Goal: Task Accomplishment & Management: Manage account settings

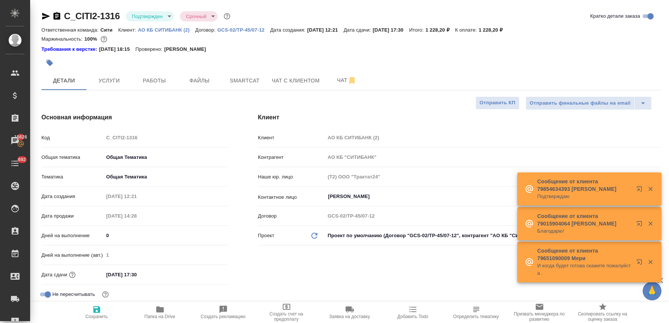
select select "RU"
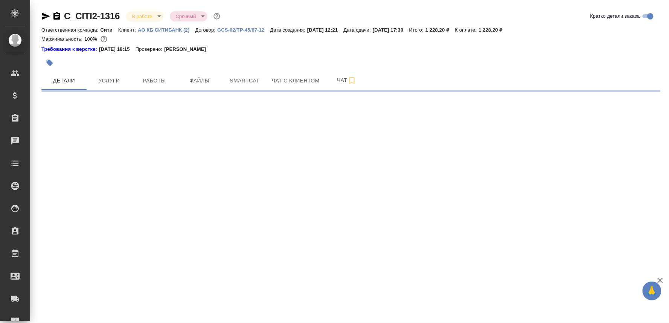
select select "RU"
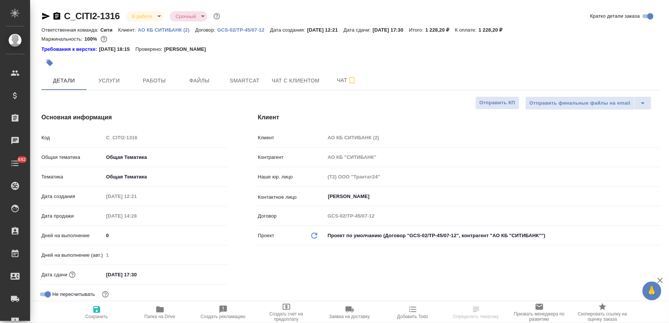
type textarea "x"
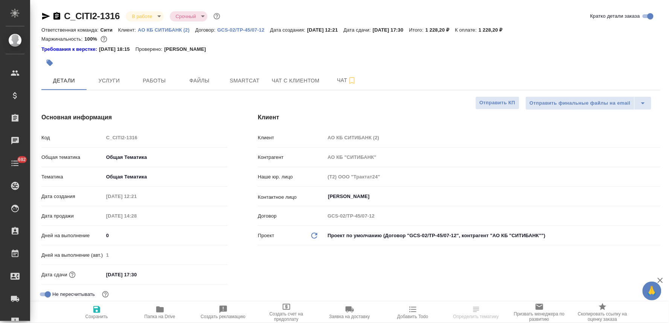
type textarea "x"
type input "[PERSON_NAME]"
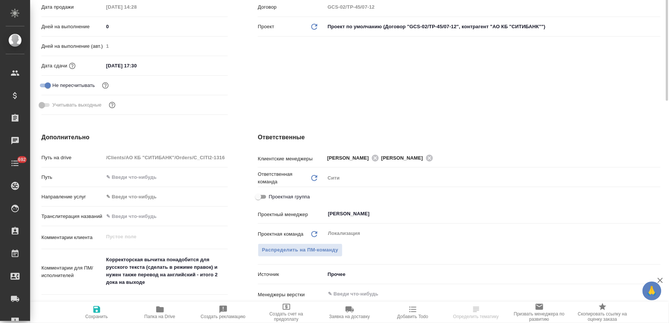
scroll to position [251, 0]
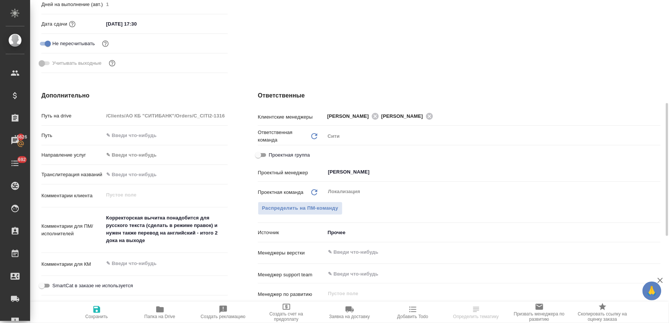
type textarea "x"
select select "RU"
type textarea "x"
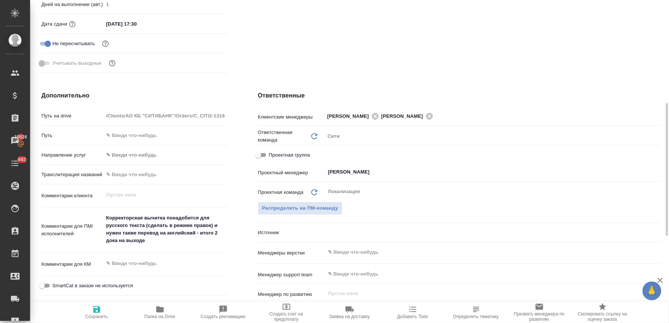
type textarea "x"
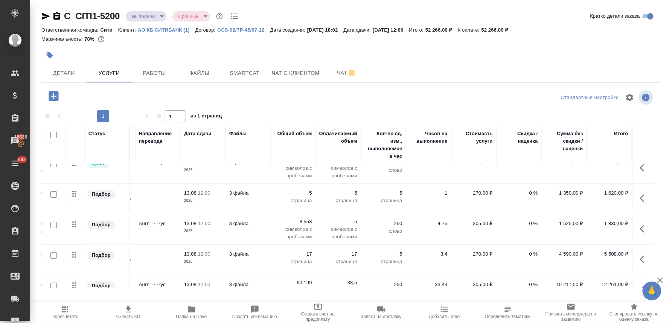
scroll to position [0, 102]
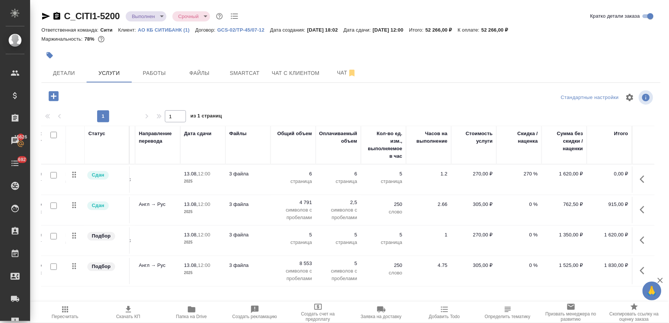
click at [522, 176] on p "270 %" at bounding box center [519, 174] width 38 height 8
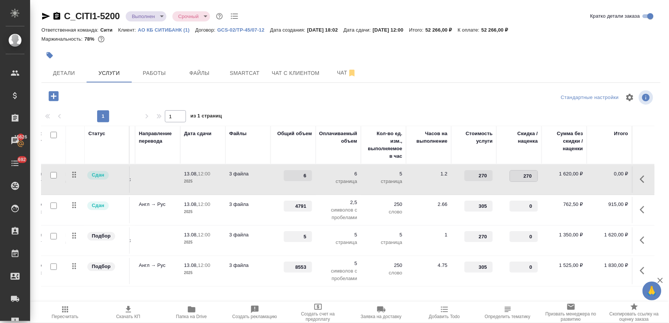
click at [514, 174] on input "270" at bounding box center [523, 175] width 27 height 11
drag, startPoint x: 513, startPoint y: 175, endPoint x: 539, endPoint y: 174, distance: 25.6
click at [539, 175] on tr "Сдан Восстановление сложного мак... Восстановление сложного макета с част... 13…" at bounding box center [299, 179] width 709 height 30
type input "0"
click at [477, 112] on div "1 1 из 1 страниц" at bounding box center [350, 116] width 619 height 12
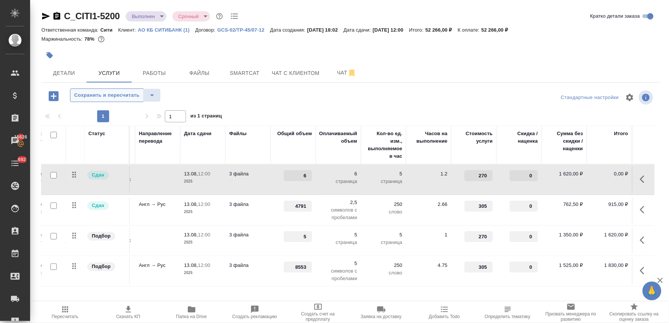
click at [114, 93] on span "Сохранить и пересчитать" at bounding box center [106, 95] width 65 height 9
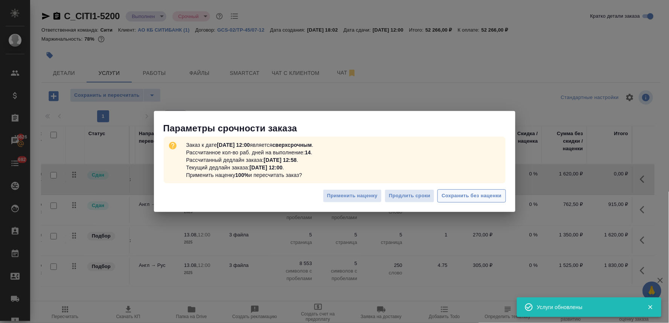
click at [481, 196] on span "Сохранить без наценки" at bounding box center [471, 196] width 60 height 9
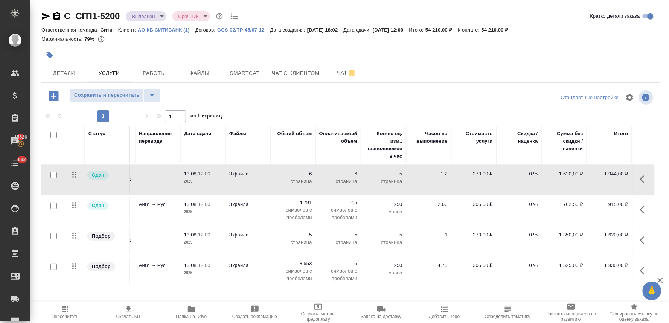
click at [522, 173] on p "0 %" at bounding box center [519, 174] width 38 height 8
click at [520, 173] on input "0" at bounding box center [523, 175] width 27 height 11
type input "270"
click at [487, 95] on div "Стандартные настройки" at bounding box center [554, 97] width 200 height 18
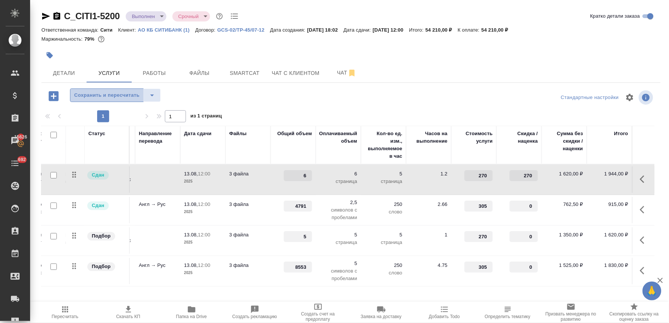
click at [117, 100] on button "Сохранить и пересчитать" at bounding box center [107, 95] width 74 height 14
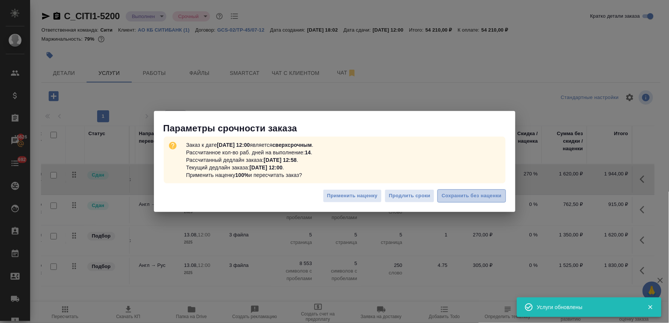
click at [475, 198] on span "Сохранить без наценки" at bounding box center [471, 196] width 60 height 9
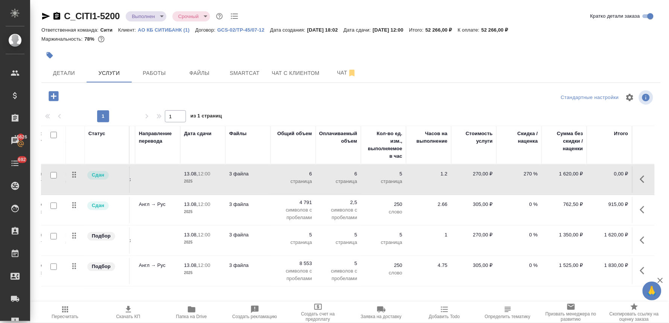
click at [640, 177] on icon "button" at bounding box center [642, 179] width 5 height 8
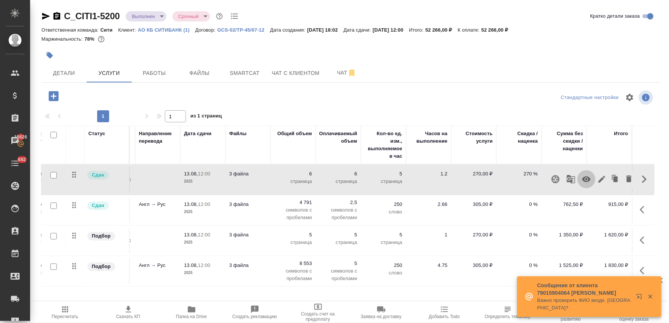
click at [582, 183] on icon "button" at bounding box center [586, 179] width 9 height 9
click at [61, 318] on span "Пересчитать" at bounding box center [65, 316] width 27 height 5
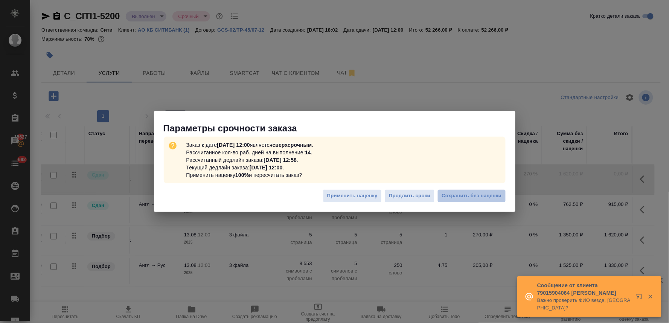
drag, startPoint x: 486, startPoint y: 195, endPoint x: 536, endPoint y: 145, distance: 70.5
click at [487, 195] on span "Сохранить без наценки" at bounding box center [471, 196] width 60 height 9
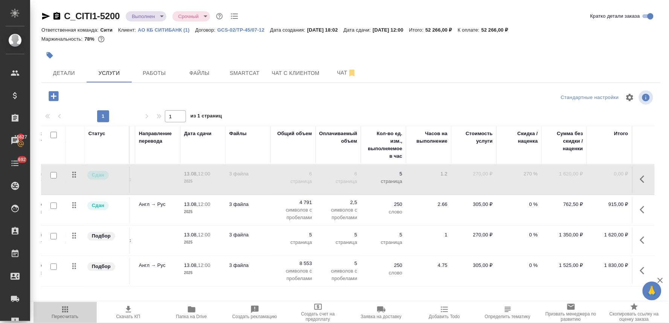
click at [65, 315] on span "Пересчитать" at bounding box center [65, 316] width 27 height 5
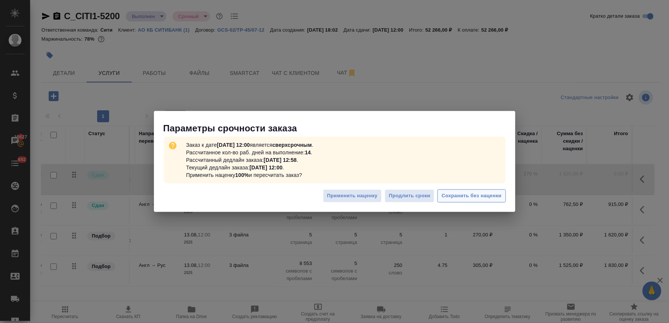
click at [476, 195] on span "Сохранить без наценки" at bounding box center [471, 196] width 60 height 9
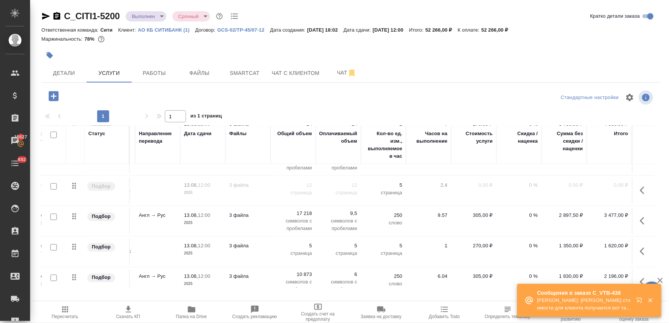
scroll to position [371, 102]
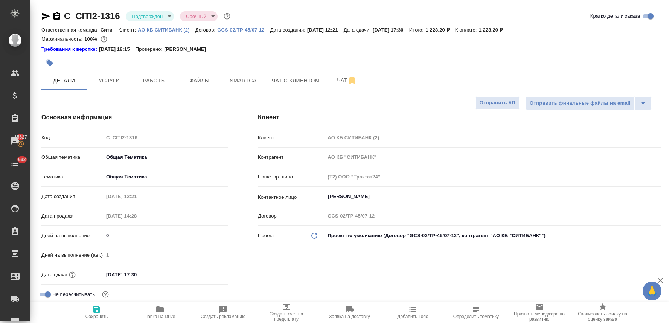
select select "RU"
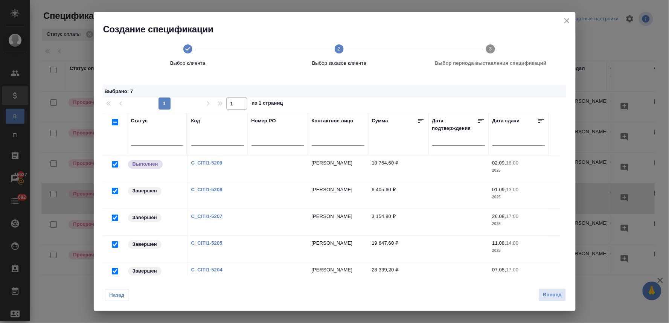
scroll to position [125, 0]
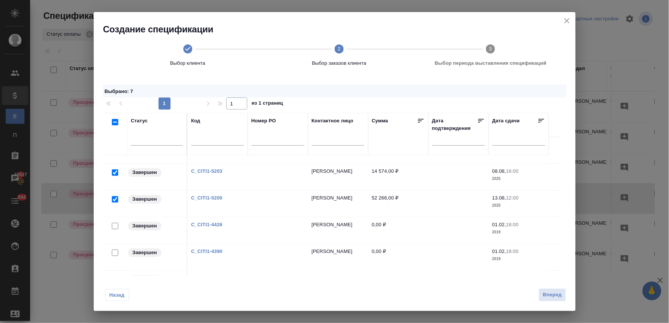
click at [549, 293] on span "Вперед" at bounding box center [552, 295] width 19 height 9
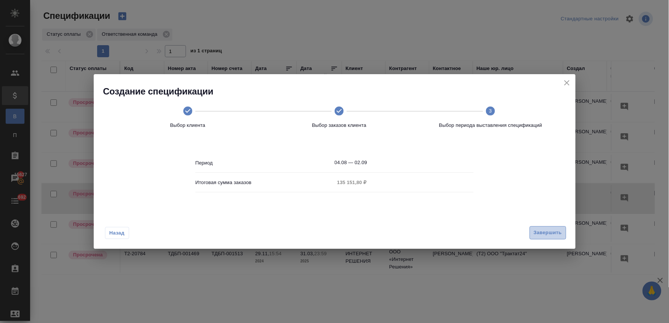
click at [536, 230] on span "Завершить" at bounding box center [548, 232] width 28 height 9
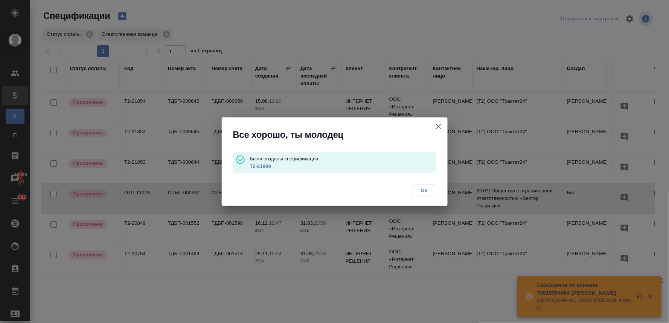
click at [262, 165] on link "Т2-21899" at bounding box center [260, 166] width 21 height 6
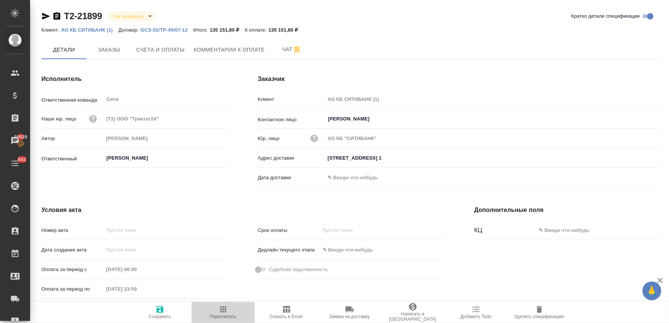
click at [219, 312] on icon "button" at bounding box center [223, 309] width 9 height 9
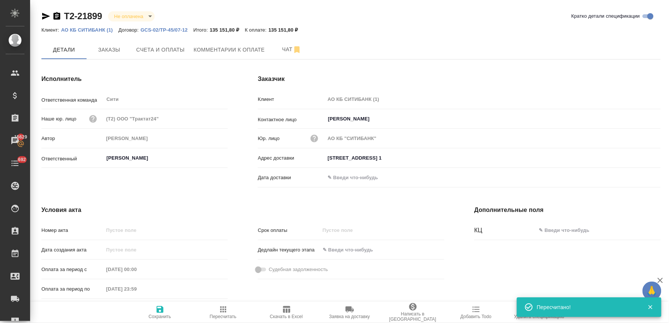
click at [288, 313] on icon "button" at bounding box center [286, 309] width 9 height 9
click at [236, 228] on div "Номер акта Дата создания акта Оплата за период с 04.08.2025 00:00 Оплата за пер…" at bounding box center [134, 262] width 216 height 108
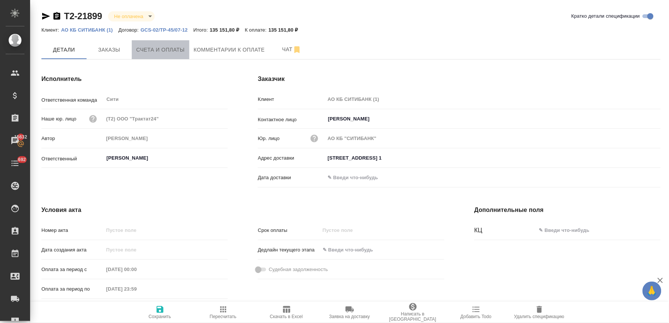
click at [164, 51] on span "Счета и оплаты" at bounding box center [160, 49] width 49 height 9
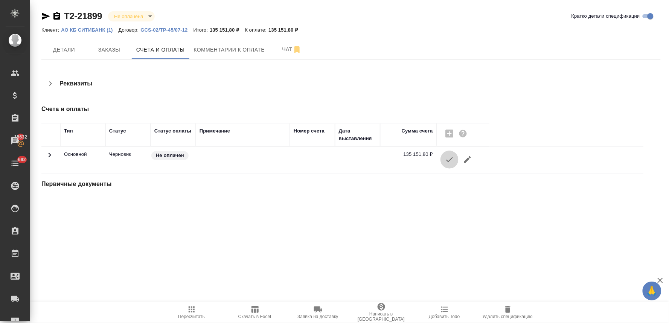
click at [446, 156] on icon "button" at bounding box center [449, 159] width 9 height 9
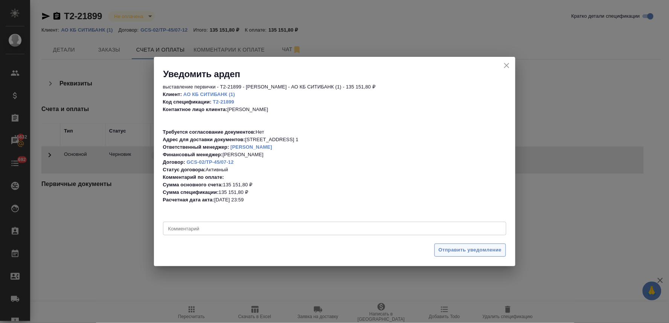
click at [453, 249] on span "Отправить уведомление" at bounding box center [469, 250] width 63 height 9
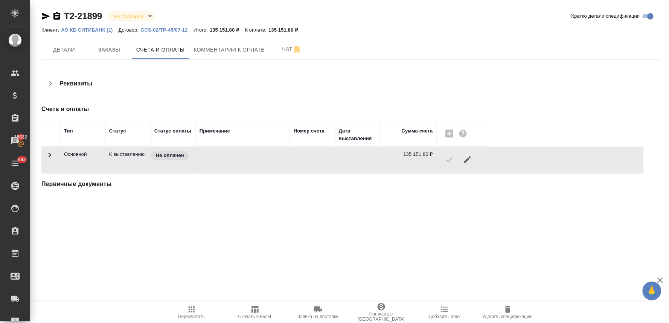
click at [383, 320] on button "Написать в Ardep" at bounding box center [381, 312] width 63 height 21
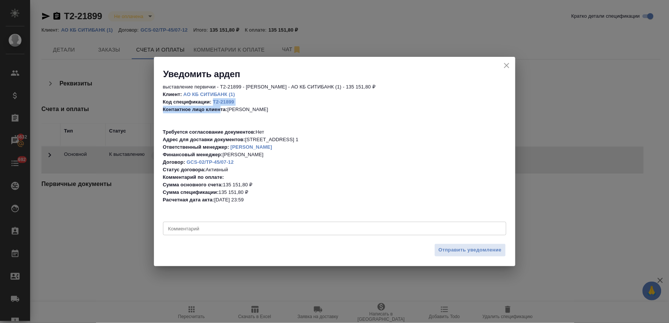
drag, startPoint x: 235, startPoint y: 103, endPoint x: 219, endPoint y: 106, distance: 16.0
click at [219, 106] on p "Клиент: АО КБ СИТИБАНК (1) Код спецификации: Т2-21899 Контактное лицо клиента: …" at bounding box center [334, 147] width 343 height 113
drag, startPoint x: 242, startPoint y: 87, endPoint x: 221, endPoint y: 88, distance: 21.1
click at [221, 88] on p "выставление первички - Т2-21899 - Левченко Юлия - АО КБ СИТИБАНК (1) - 135 151,…" at bounding box center [334, 87] width 343 height 8
copy p "Т2-21899"
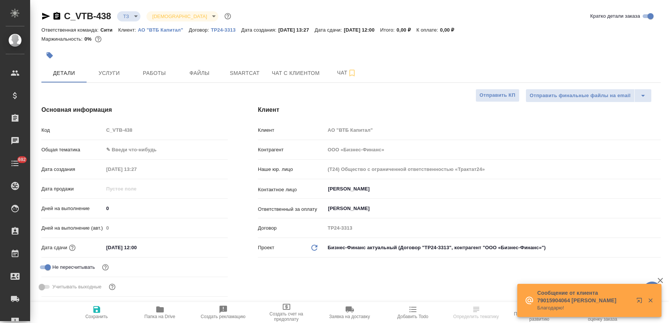
select select "RU"
click at [337, 73] on span "Чат" at bounding box center [347, 72] width 36 height 9
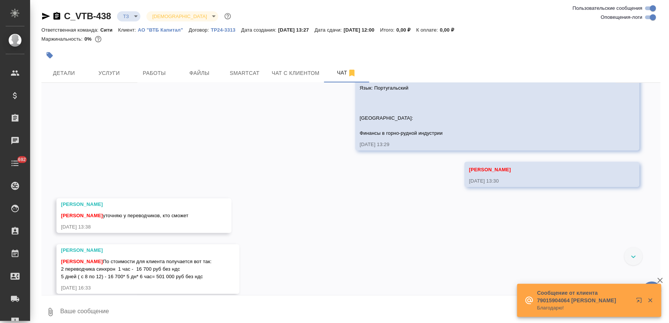
scroll to position [127, 0]
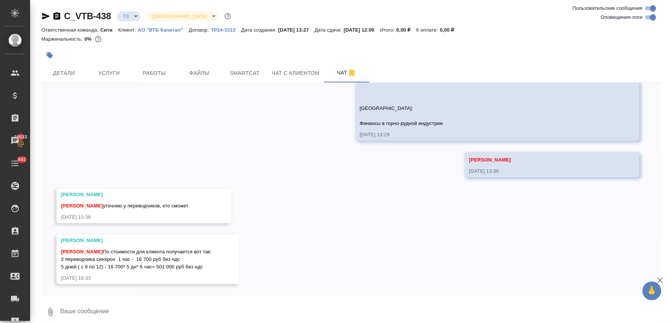
click at [141, 164] on div "02.09, [DATE] [[PERSON_NAME]] Статус заказа изменен на "ТЗ" [DATE] 13:29 Подска…" at bounding box center [350, 189] width 619 height 212
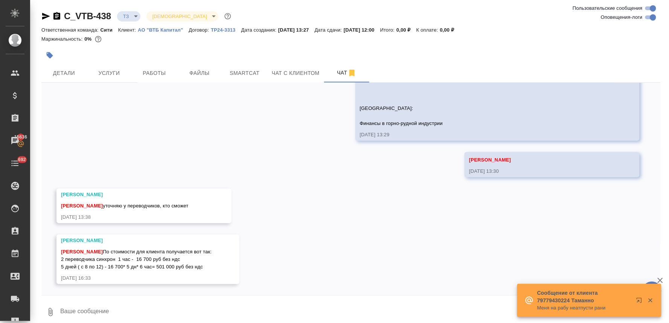
click at [420, 247] on div "02.09, [DATE] [[PERSON_NAME]] Статус заказа изменен на "ТЗ" [DATE] 13:29 Подска…" at bounding box center [350, 189] width 619 height 212
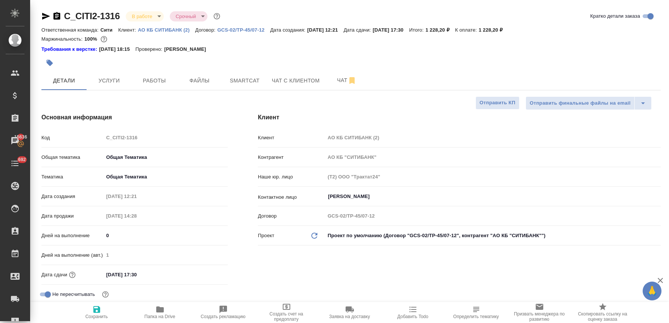
select select "RU"
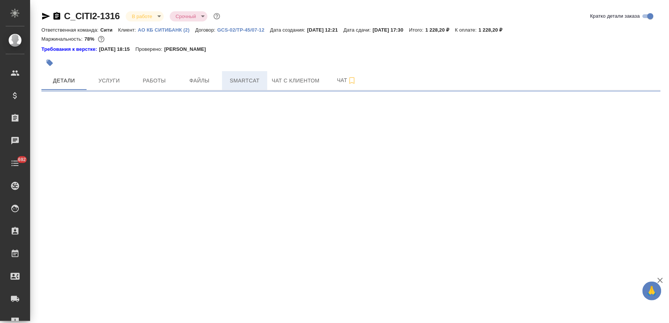
select select "RU"
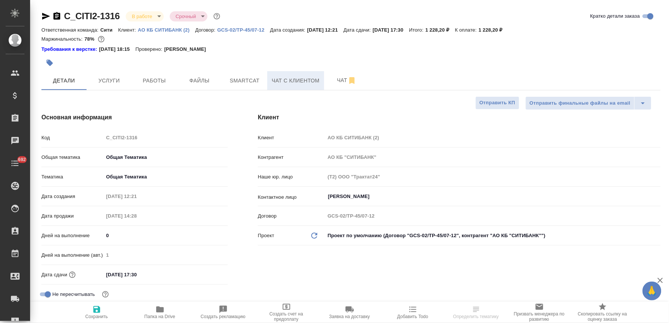
type textarea "x"
click at [336, 85] on button "Чат" at bounding box center [346, 80] width 45 height 19
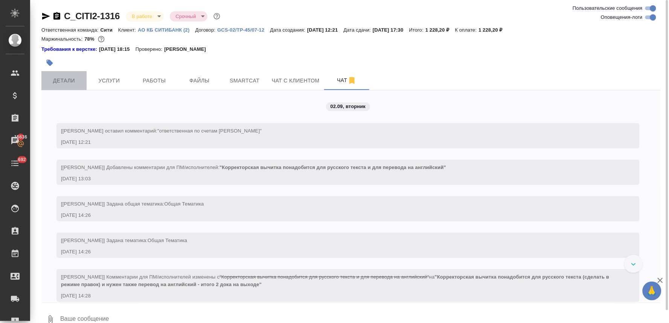
click at [68, 77] on span "Детали" at bounding box center [64, 80] width 36 height 9
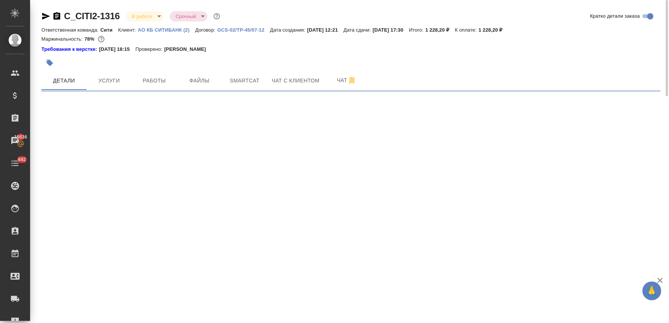
select select "RU"
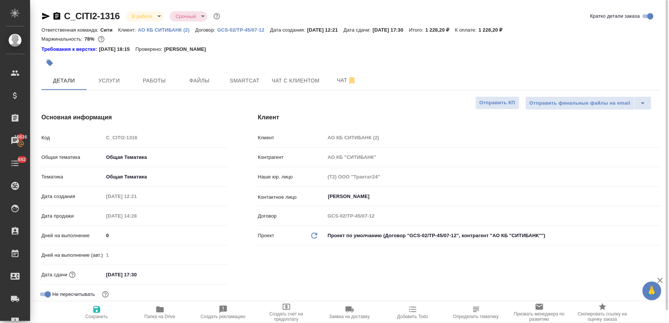
type textarea "x"
click at [107, 80] on span "Услуги" at bounding box center [109, 80] width 36 height 9
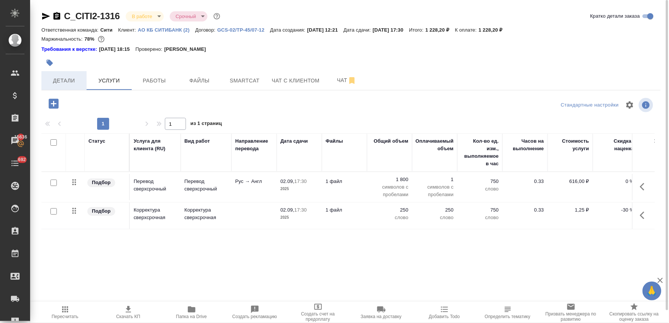
click at [65, 84] on span "Детали" at bounding box center [64, 80] width 36 height 9
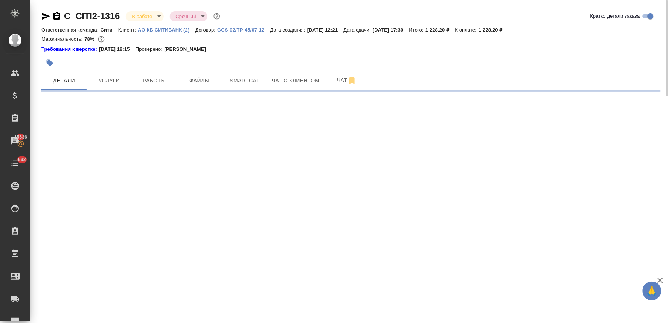
select select "RU"
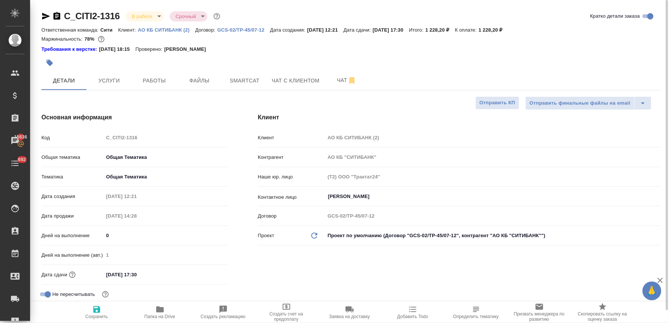
type textarea "x"
